Goal: Task Accomplishment & Management: Manage account settings

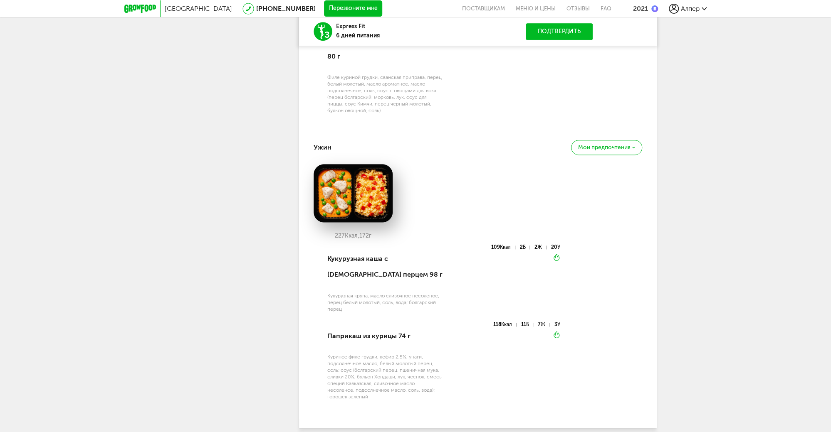
click at [134, 11] on icon at bounding box center [140, 9] width 32 height 8
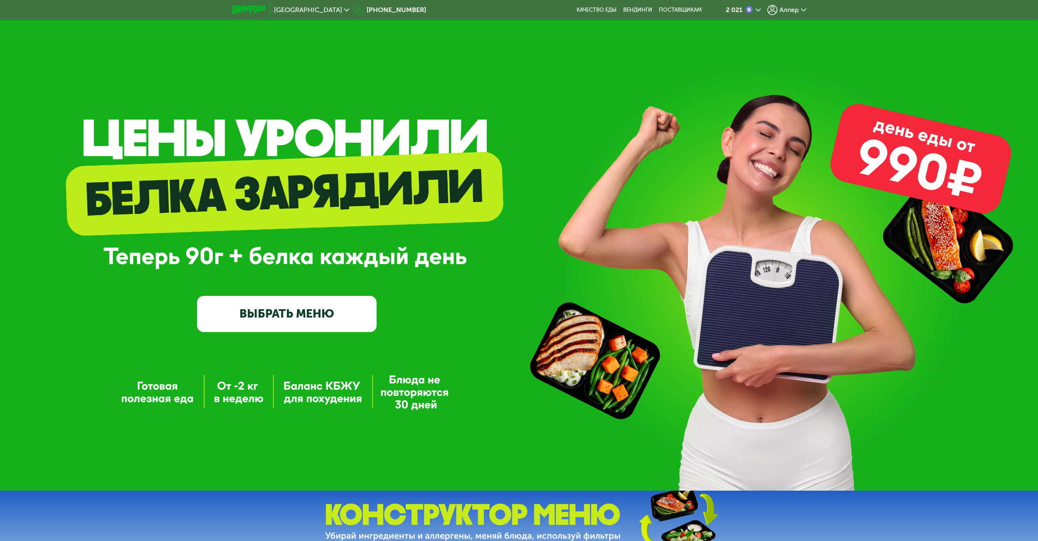
click at [789, 8] on span "Алпер" at bounding box center [790, 10] width 20 height 7
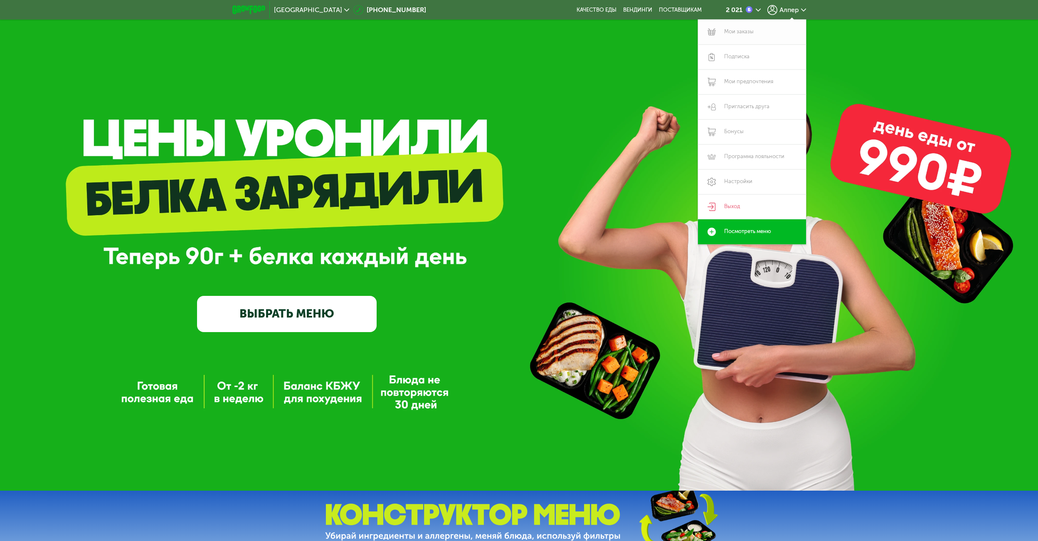
click at [749, 34] on link "Мои заказы" at bounding box center [752, 32] width 108 height 25
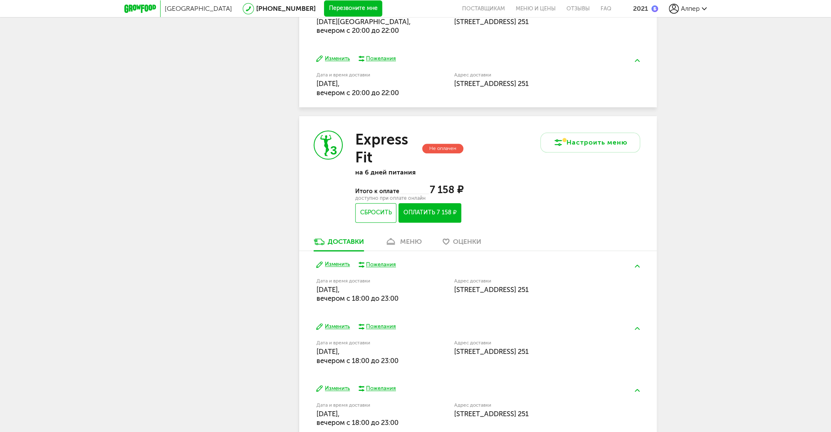
scroll to position [551, 0]
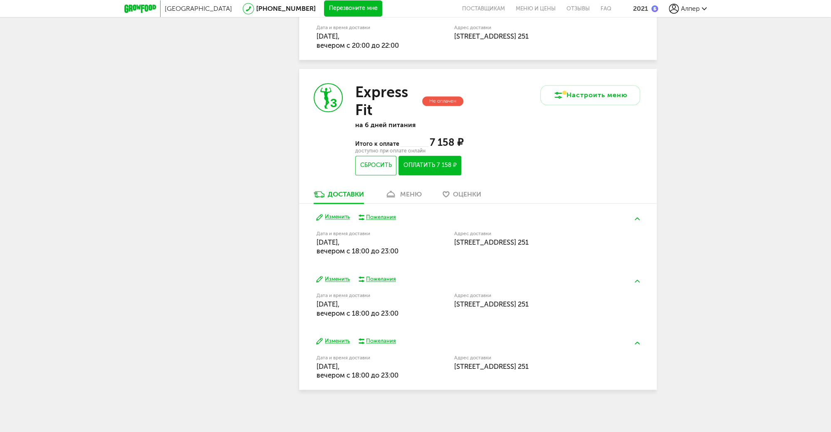
click at [415, 198] on div "меню" at bounding box center [411, 194] width 22 height 8
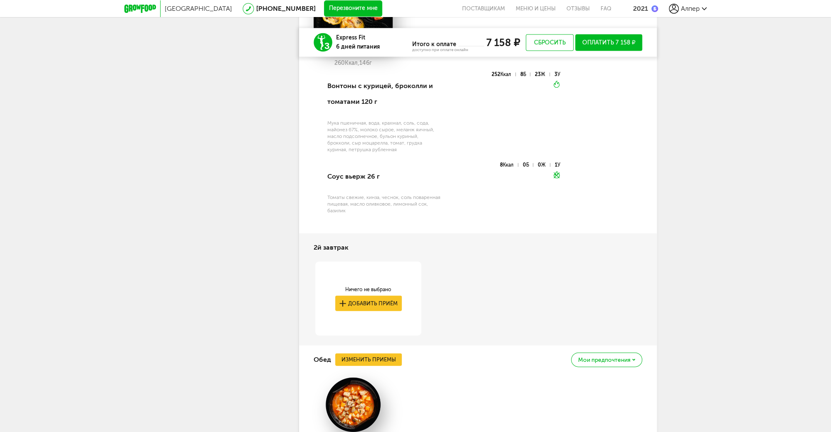
scroll to position [1231, 0]
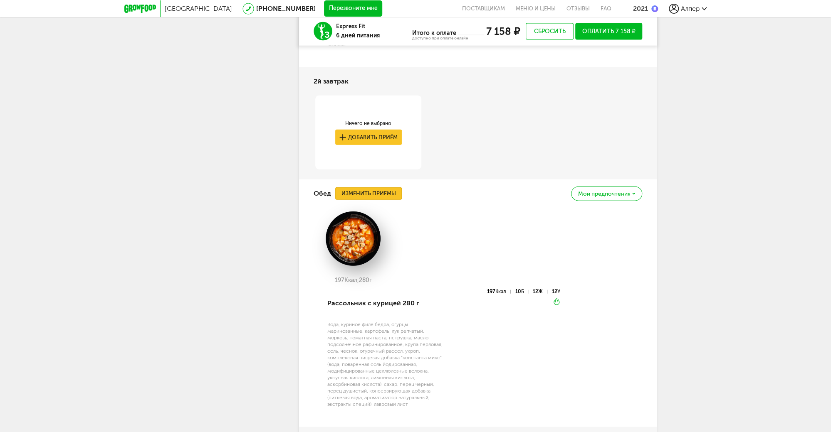
click at [367, 195] on button "Изменить приемы" at bounding box center [368, 194] width 67 height 12
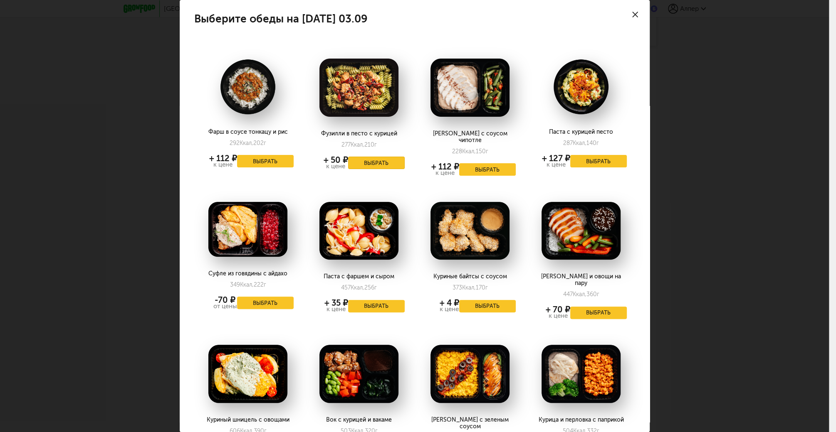
click at [367, 159] on button "Выбрать" at bounding box center [376, 163] width 57 height 12
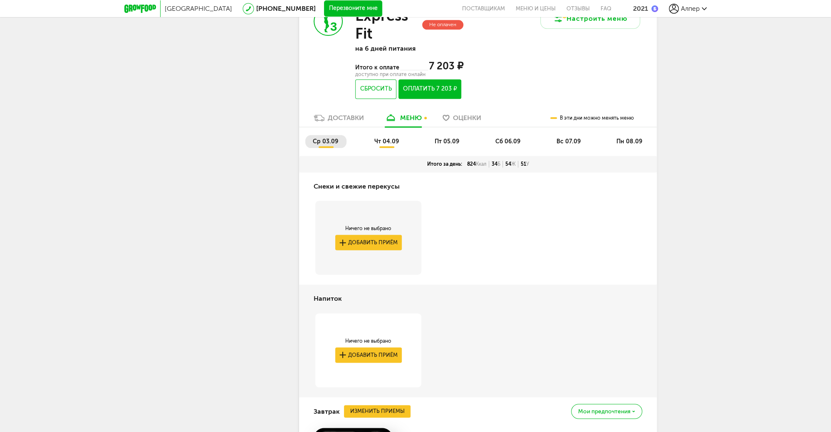
scroll to position [603, 0]
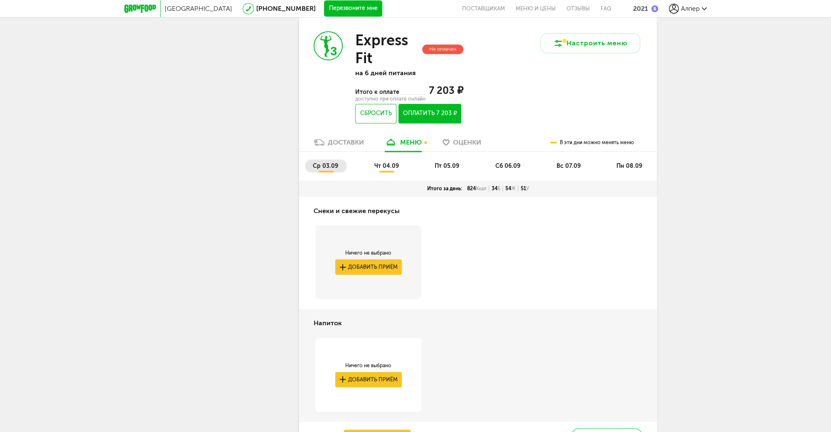
click at [383, 168] on span "чт 04.09" at bounding box center [386, 166] width 25 height 7
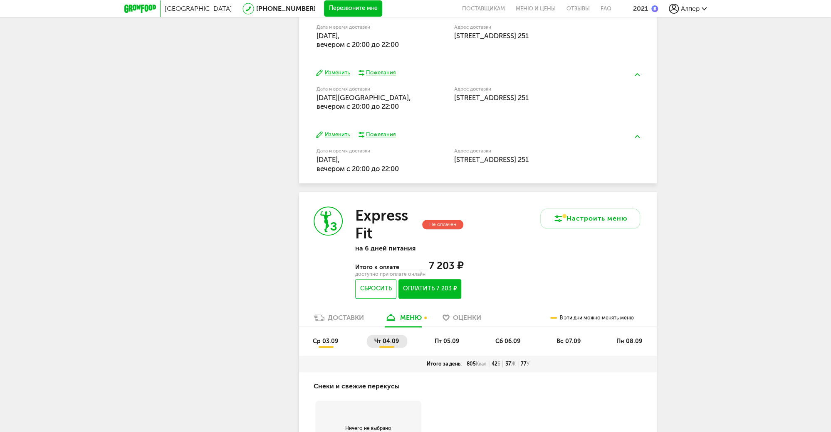
scroll to position [470, 0]
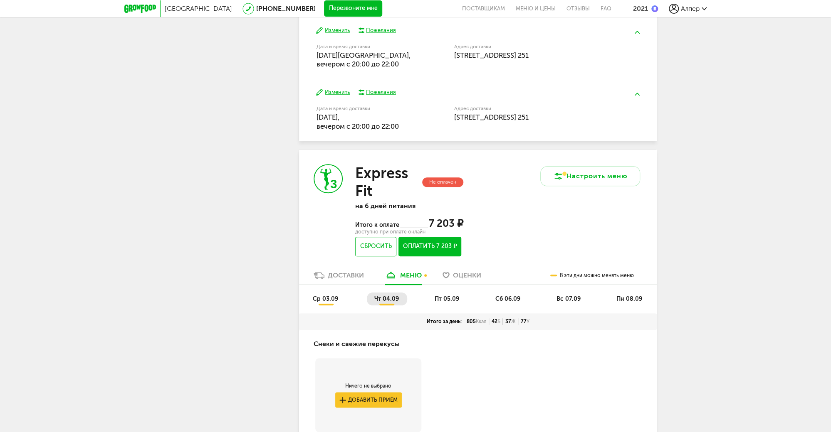
click at [439, 298] on span "пт 05.09" at bounding box center [447, 299] width 25 height 7
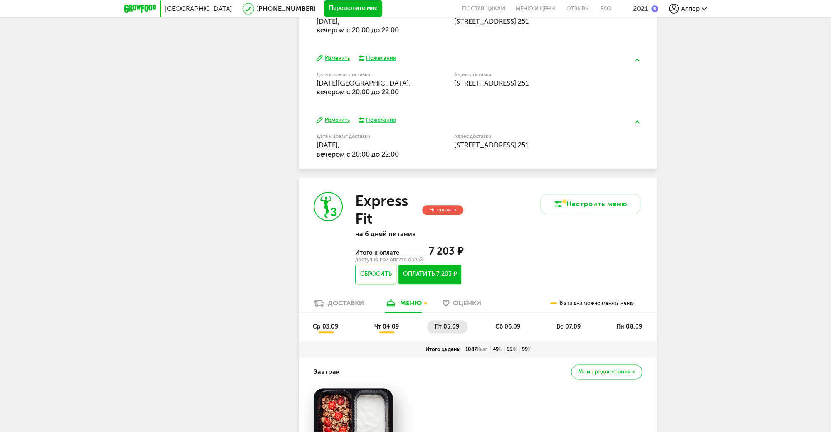
scroll to position [537, 0]
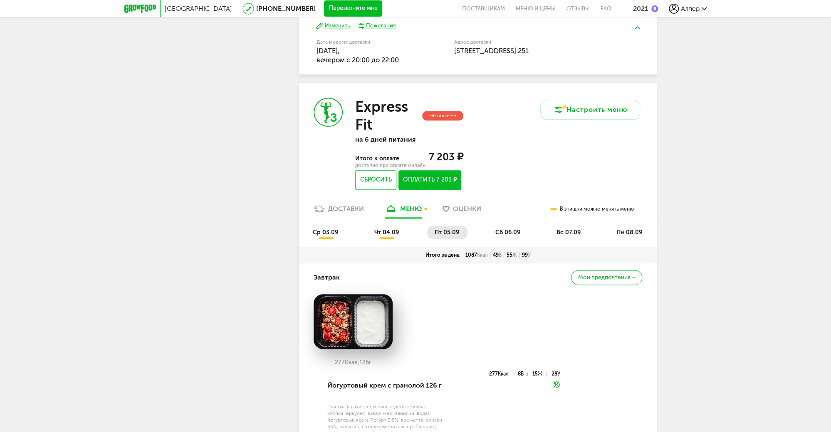
click at [446, 232] on span "пт 05.09" at bounding box center [447, 232] width 25 height 7
click at [532, 232] on ul "ср 03.09 чт 04.09 пт 05.09 сб 06.09 вс 07.09 пн 08.09" at bounding box center [477, 236] width 345 height 21
click at [515, 233] on span "сб 06.09" at bounding box center [507, 232] width 25 height 7
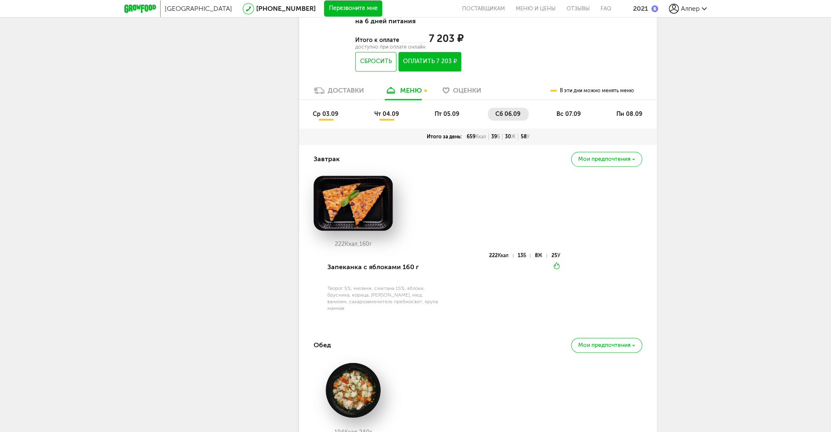
scroll to position [660, 0]
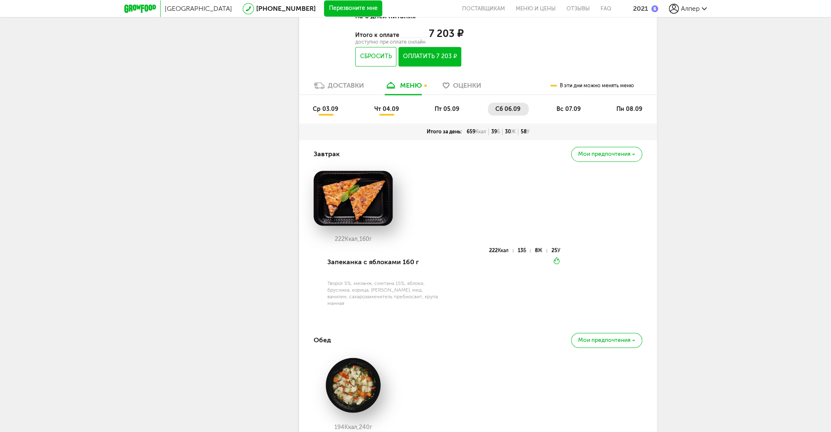
click at [575, 110] on span "вс 07.09" at bounding box center [568, 109] width 24 height 7
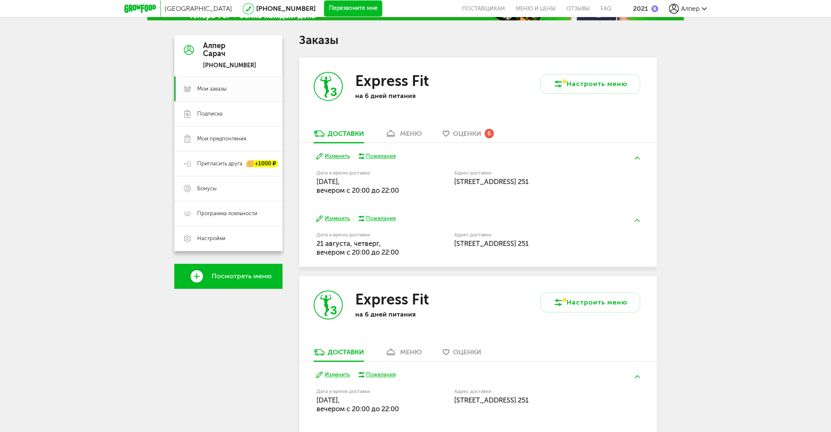
scroll to position [0, 0]
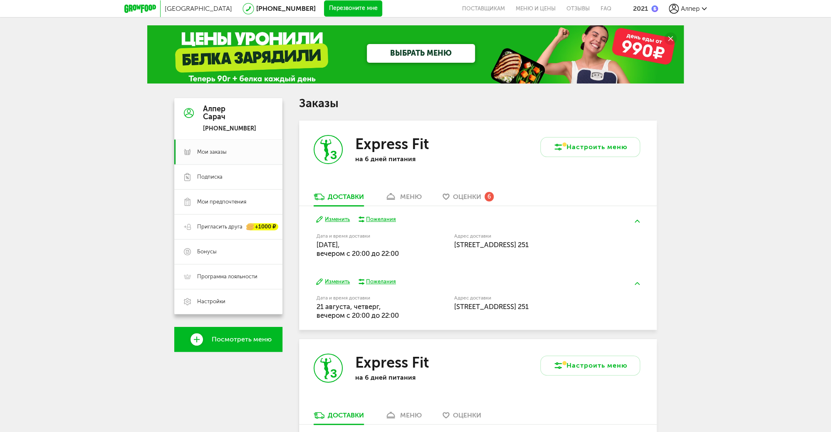
click at [471, 196] on span "Оценки" at bounding box center [467, 197] width 28 height 8
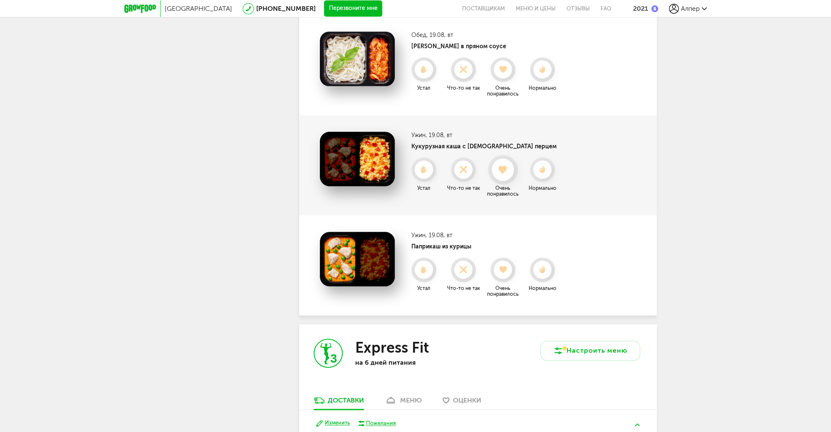
scroll to position [453, 0]
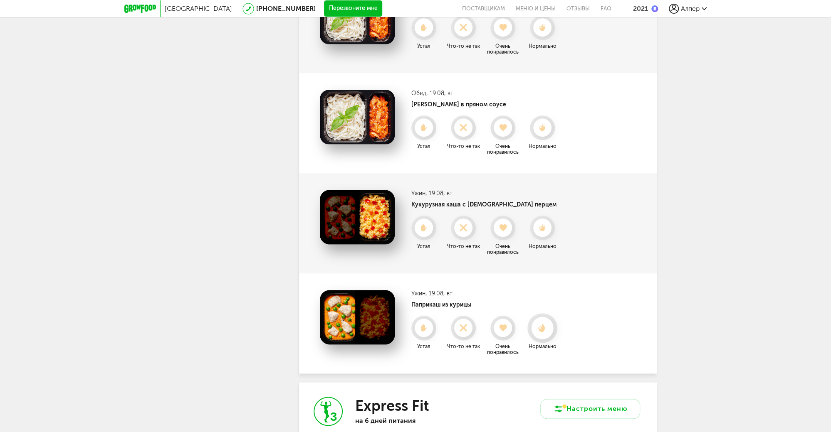
click at [543, 331] on use at bounding box center [541, 328] width 7 height 9
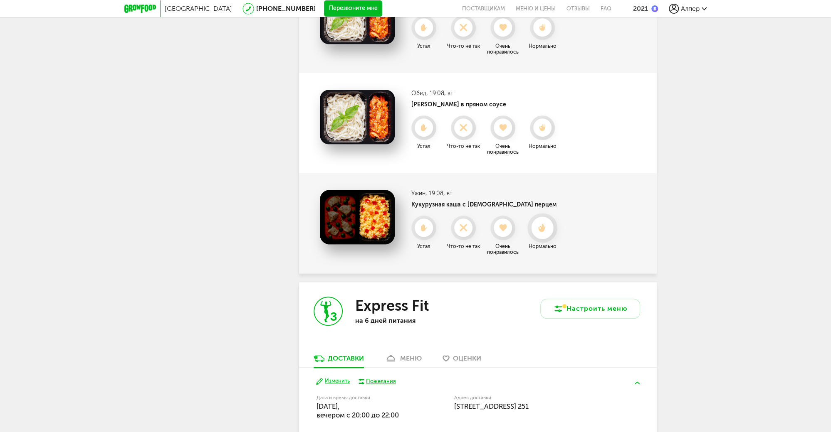
click at [543, 238] on div at bounding box center [542, 228] width 22 height 22
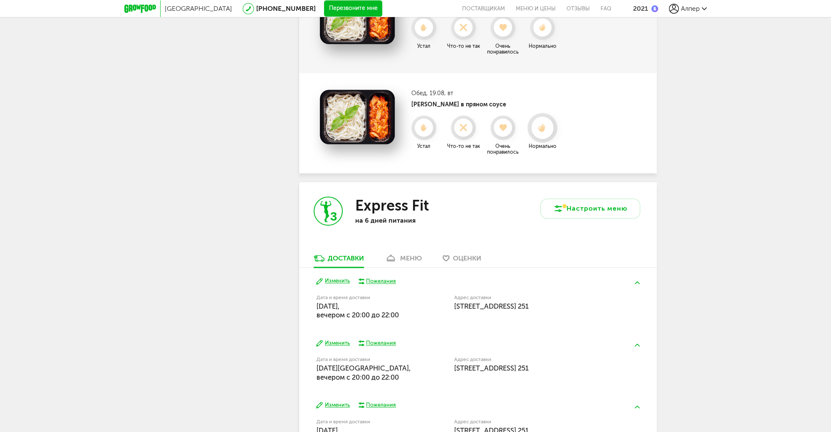
click at [541, 129] on use at bounding box center [541, 127] width 7 height 9
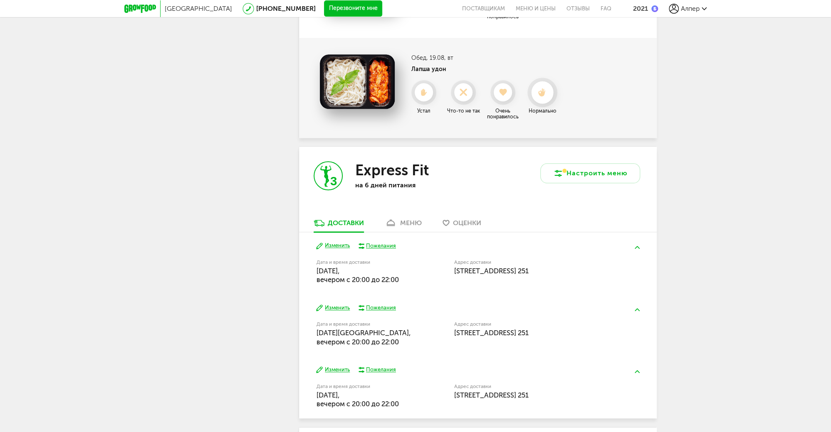
scroll to position [387, 0]
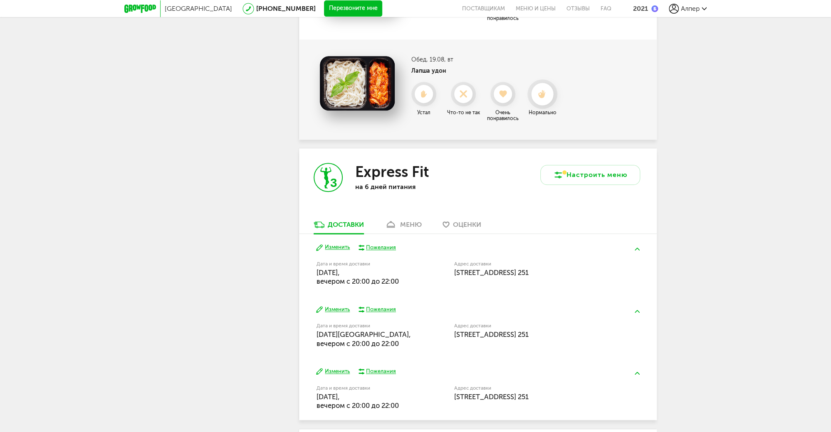
click at [538, 103] on div at bounding box center [542, 94] width 22 height 22
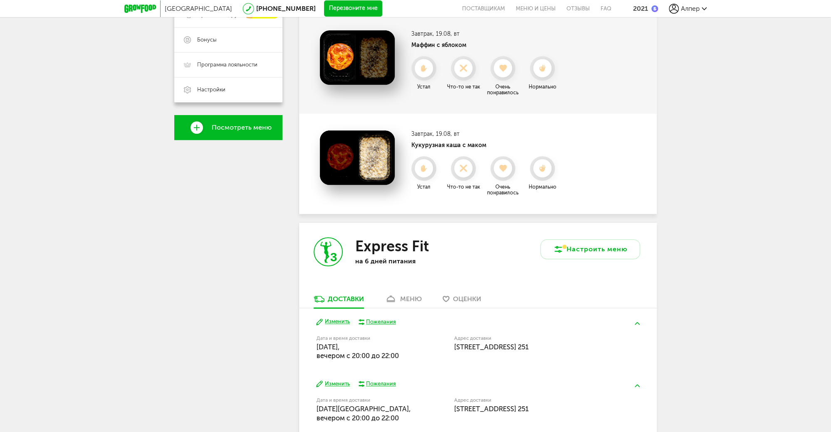
scroll to position [154, 0]
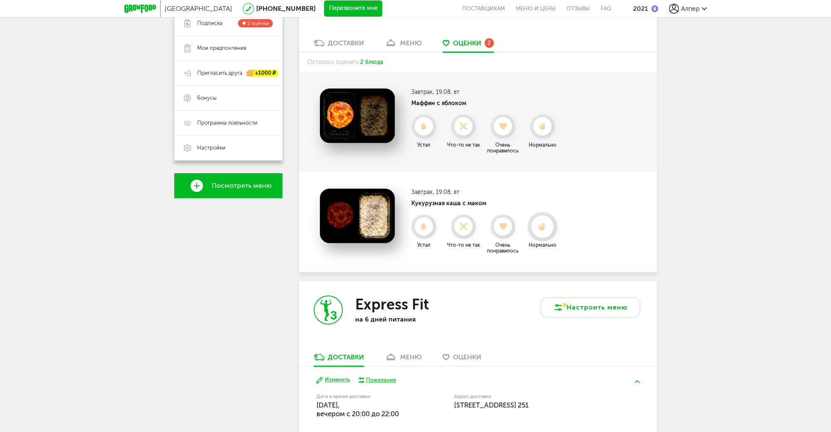
click at [547, 221] on div at bounding box center [542, 227] width 22 height 22
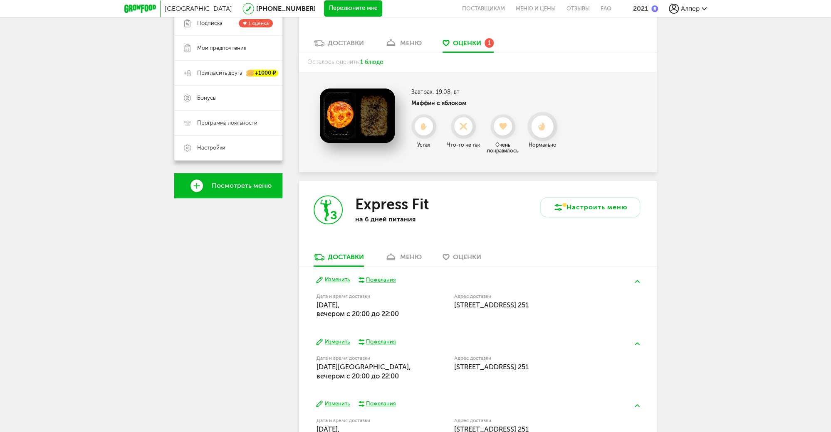
click at [545, 131] on div at bounding box center [542, 127] width 22 height 22
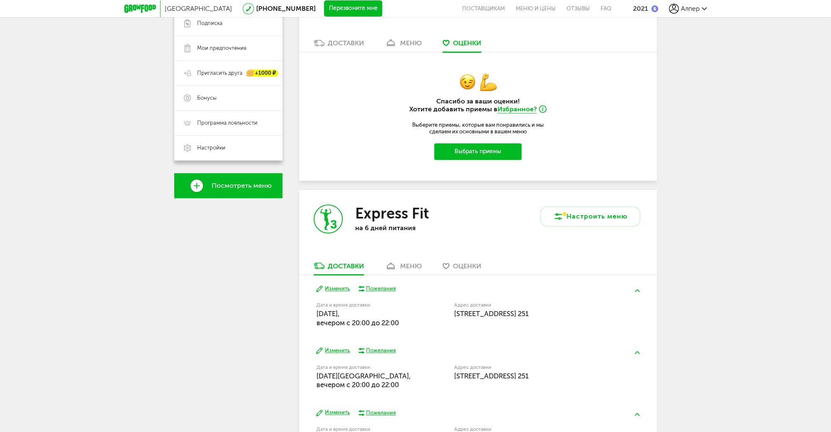
click at [412, 44] on div "меню" at bounding box center [411, 43] width 22 height 8
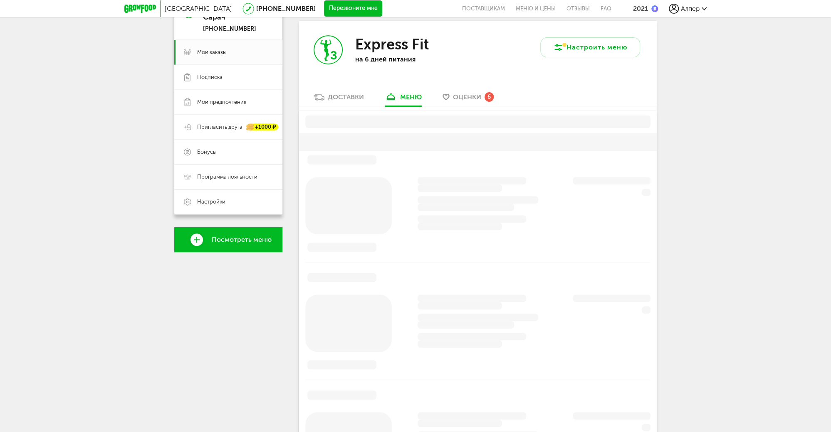
click at [457, 100] on span "Оценки" at bounding box center [467, 97] width 28 height 8
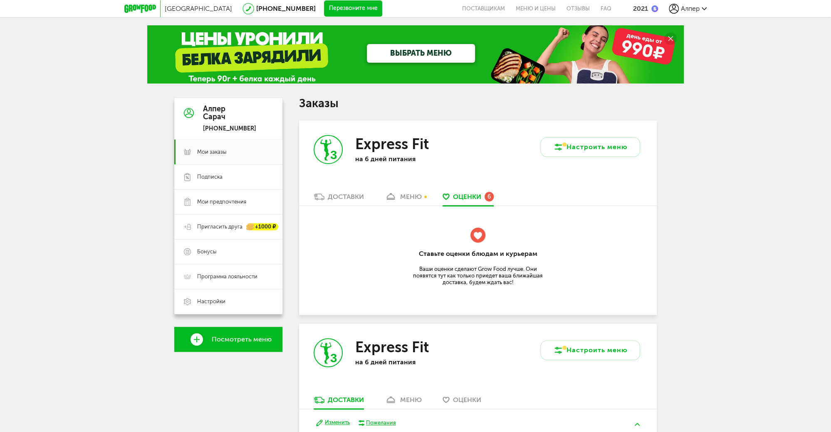
click at [410, 195] on div "меню" at bounding box center [411, 197] width 22 height 8
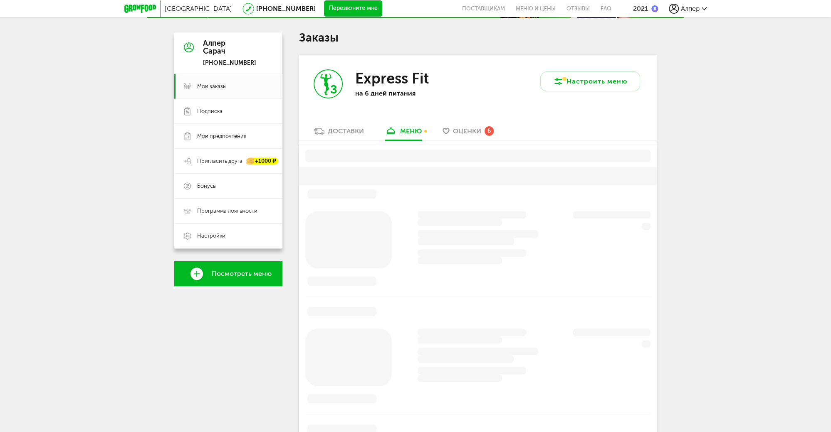
scroll to position [100, 0]
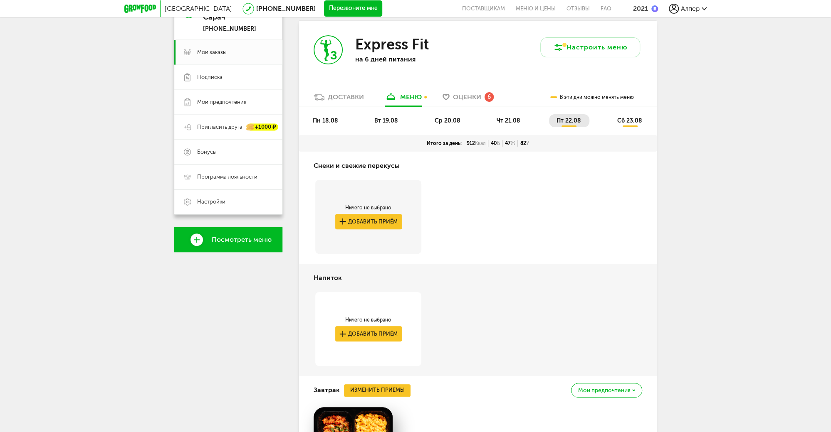
click at [383, 111] on div "пн 18.08 вт 19.08 ср 20.08 чт 21.08 пт 22.08 сб 23.08" at bounding box center [478, 120] width 358 height 29
click at [383, 114] on div "пн 18.08 вт 19.08 ср 20.08 чт 21.08 пт 22.08 сб 23.08" at bounding box center [478, 120] width 358 height 29
click at [384, 117] on span "вт 19.08" at bounding box center [386, 120] width 24 height 7
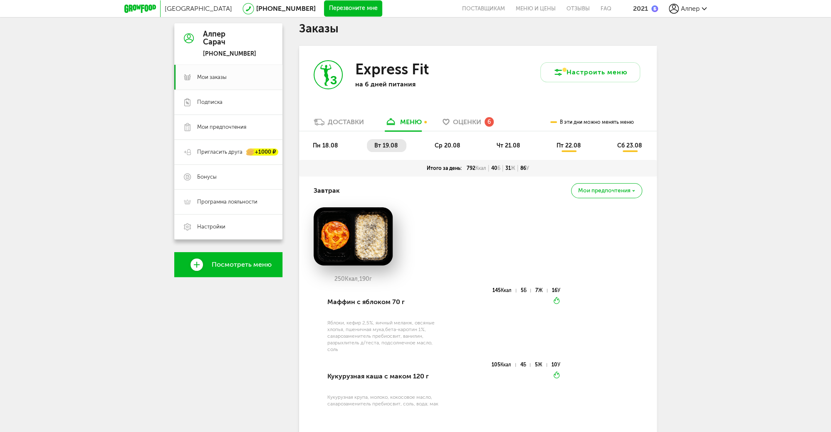
scroll to position [0, 0]
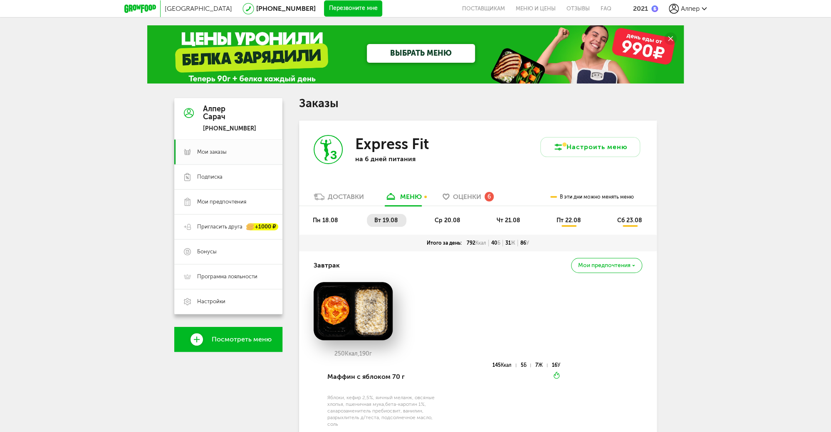
click at [441, 219] on span "ср 20.08" at bounding box center [447, 220] width 26 height 7
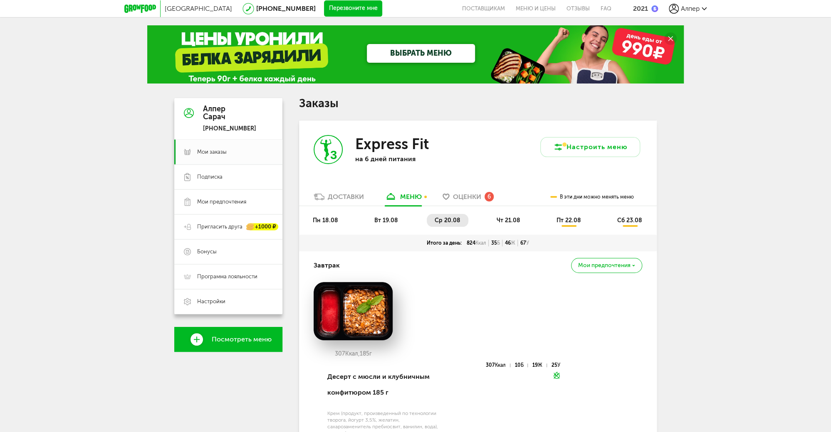
click at [516, 222] on span "чт 21.08" at bounding box center [508, 220] width 24 height 7
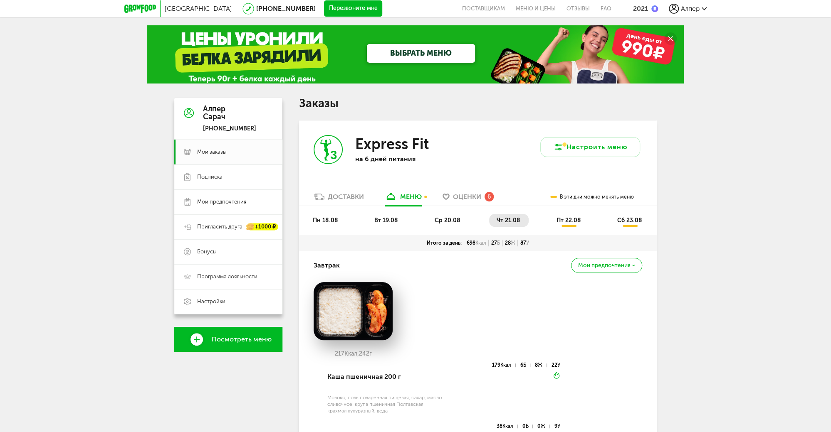
click at [513, 220] on span "чт 21.08" at bounding box center [508, 220] width 24 height 7
click at [574, 220] on span "пт 22.08" at bounding box center [568, 220] width 25 height 7
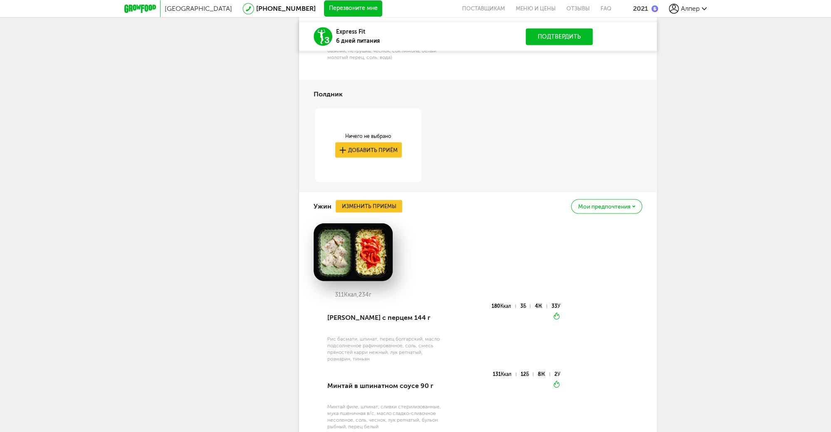
scroll to position [1031, 0]
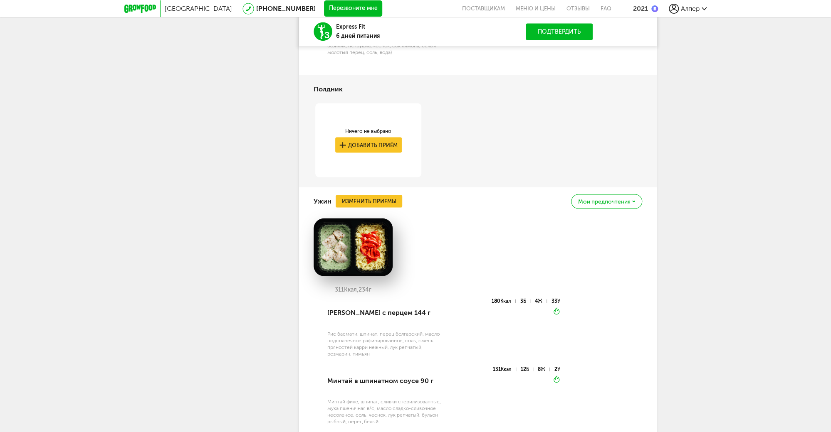
click at [641, 10] on div "2021" at bounding box center [640, 9] width 15 height 8
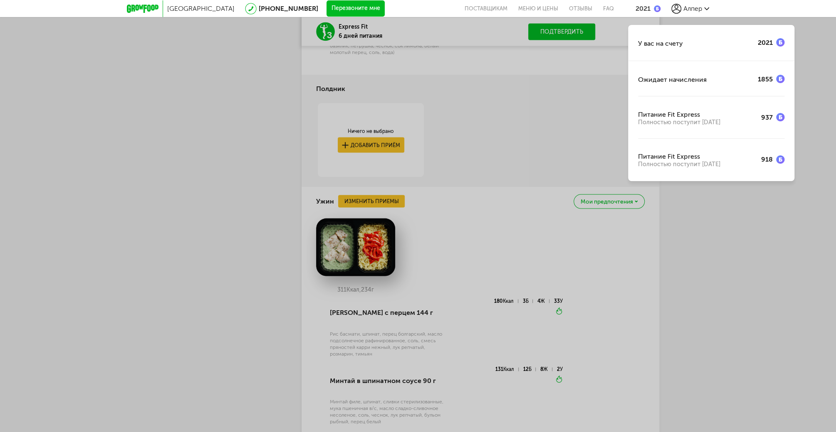
click at [647, 42] on div "У вас на счету" at bounding box center [660, 44] width 45 height 8
drag, startPoint x: 68, startPoint y: 365, endPoint x: 49, endPoint y: 378, distance: 22.3
click at [60, 368] on div "У вас на счету 2021 Ожидает начисления 1855 Питание Fit Express Полностью посту…" at bounding box center [418, 216] width 836 height 432
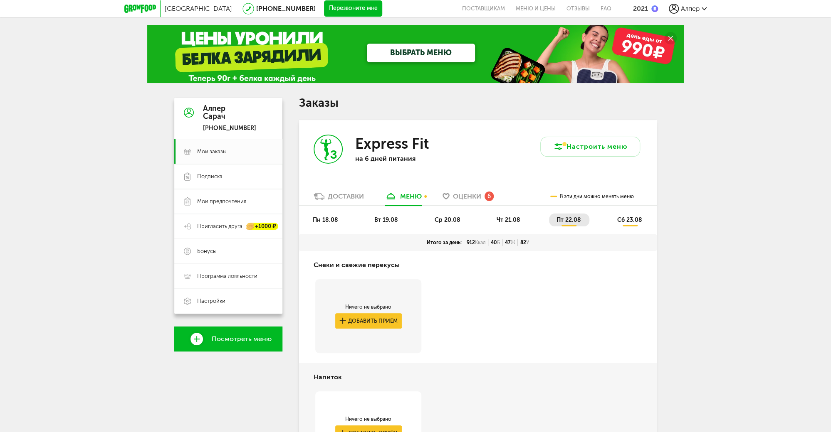
scroll to position [0, 0]
click at [140, 12] on icon at bounding box center [140, 9] width 32 height 8
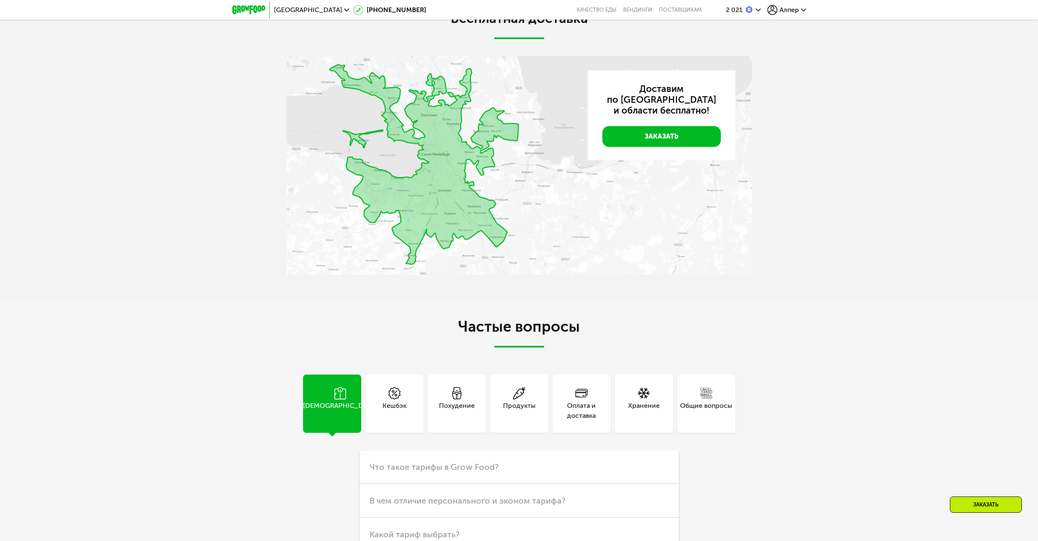
scroll to position [2328, 0]
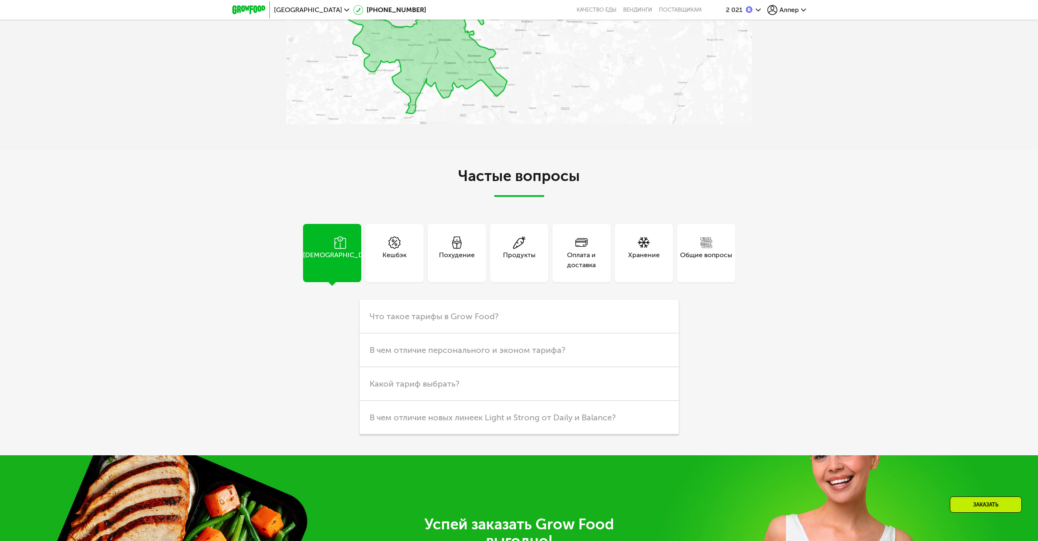
click at [633, 270] on div "Хранение" at bounding box center [644, 260] width 32 height 20
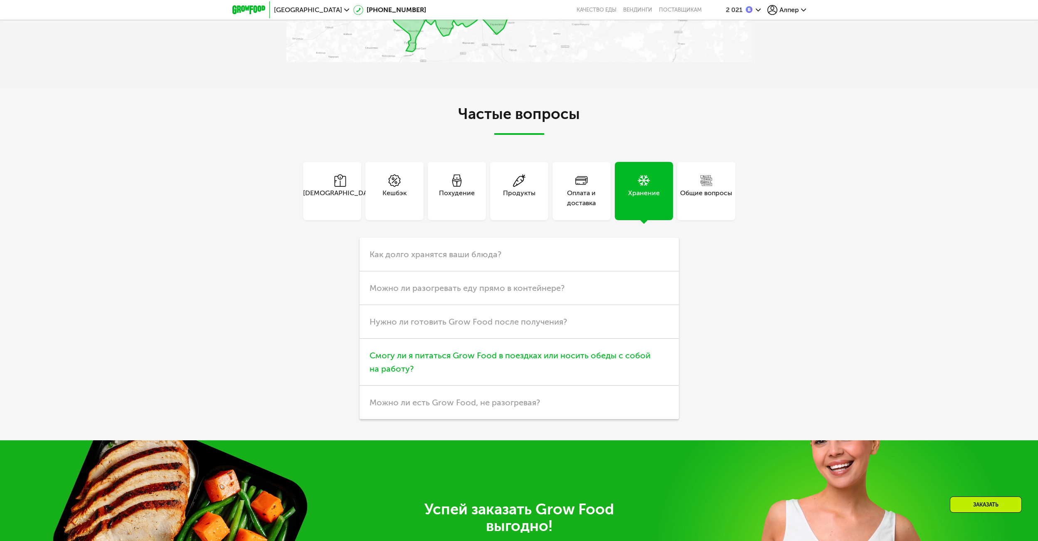
scroll to position [2495, 0]
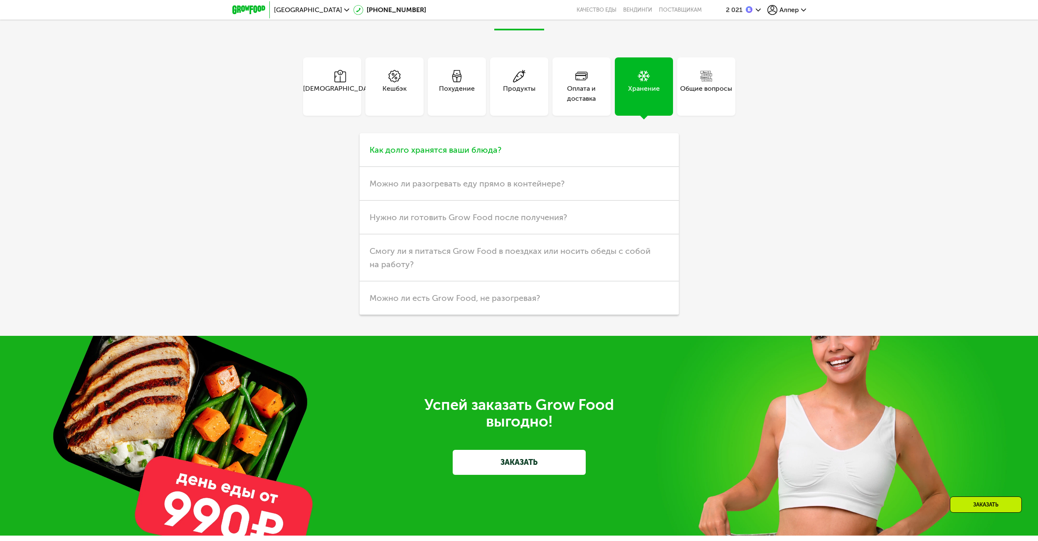
click at [420, 167] on h3 "Как долго хранятся ваши блюда?" at bounding box center [519, 150] width 319 height 34
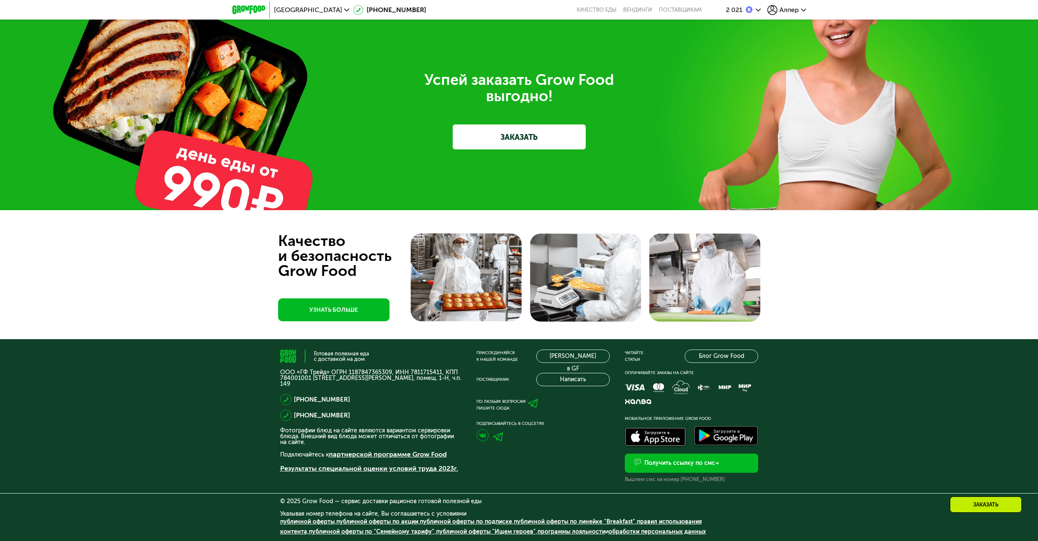
scroll to position [2958, 0]
